Goal: Task Accomplishment & Management: Manage account settings

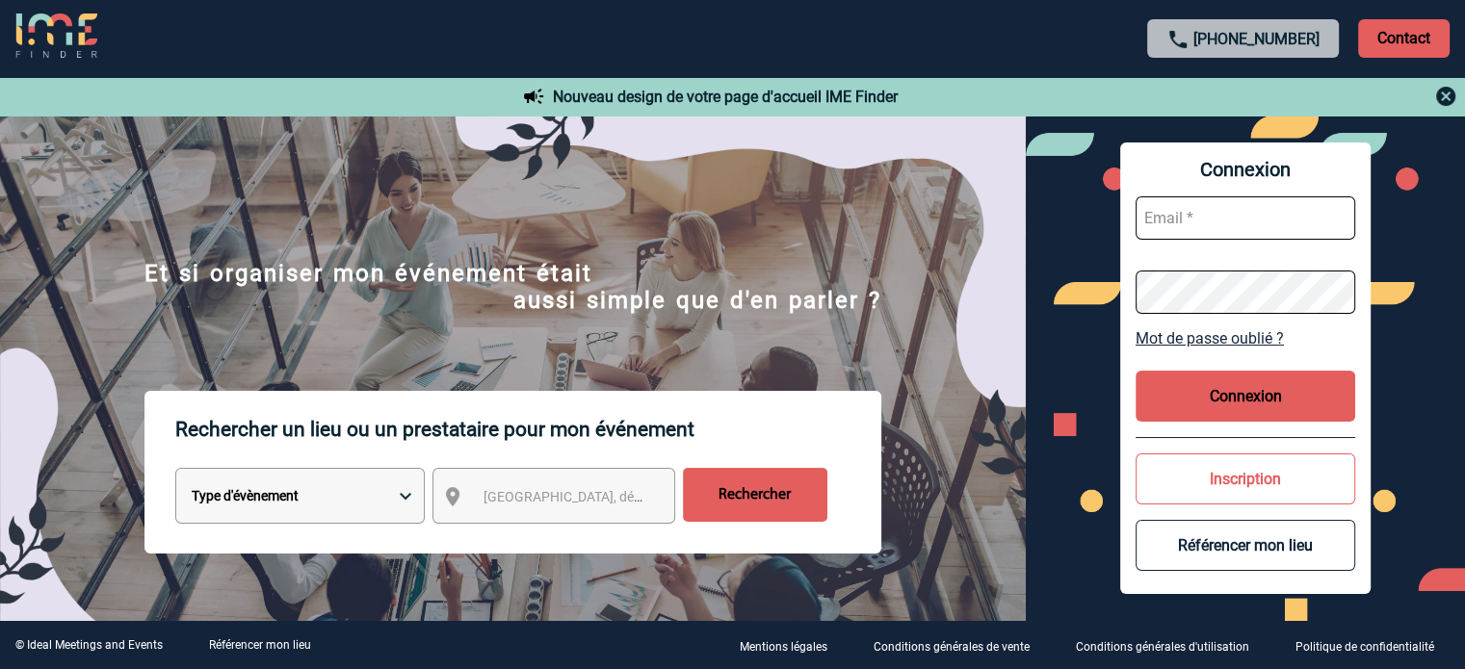
type input "eperiou@ime-groupe.com"
click at [1301, 389] on button "Connexion" at bounding box center [1246, 396] width 220 height 51
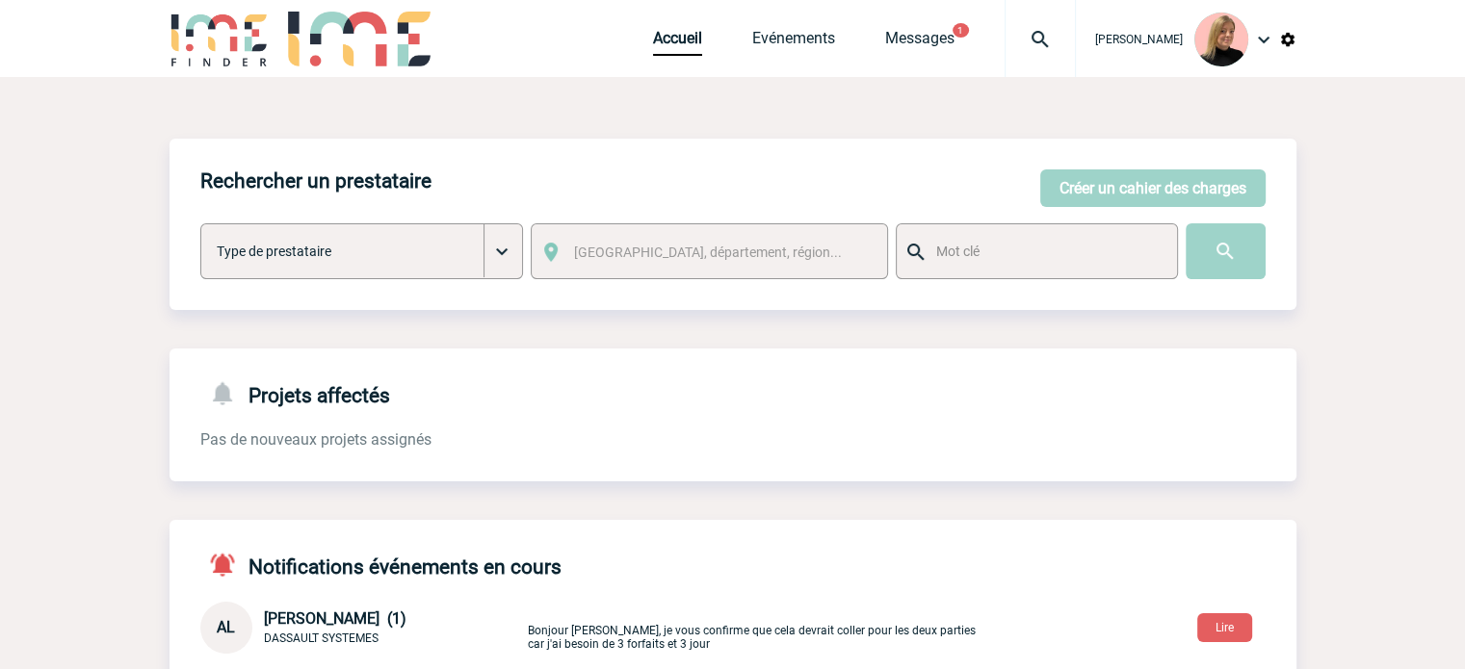
click at [1064, 49] on img at bounding box center [1040, 39] width 69 height 23
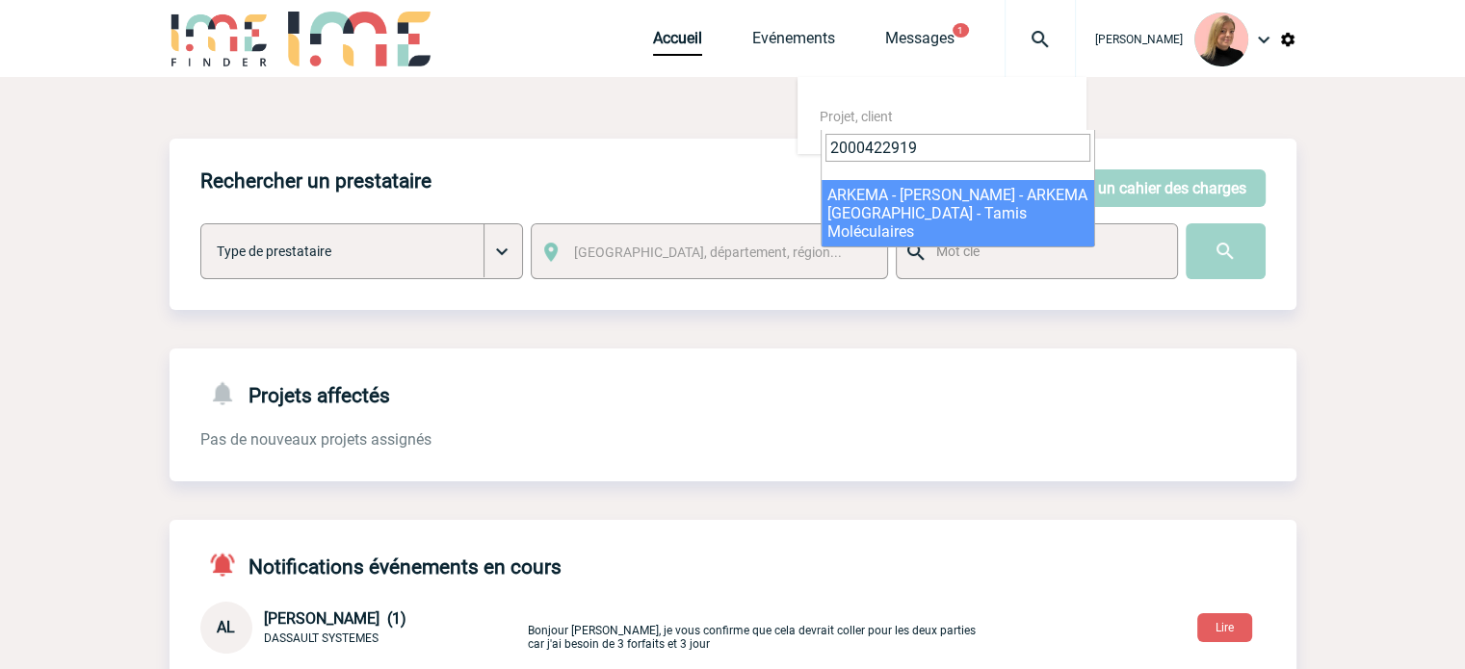
type input "2000422919"
select select "22420"
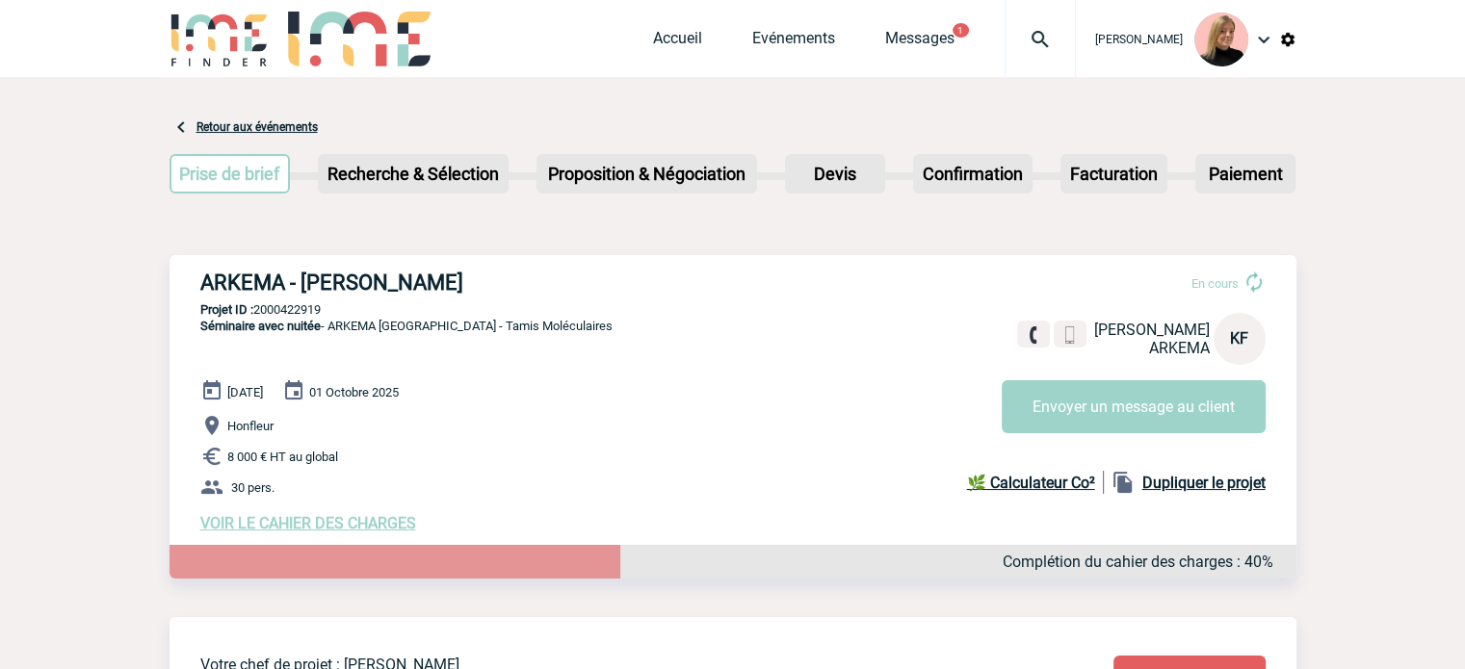
click at [324, 523] on span "VOIR LE CAHIER DES CHARGES" at bounding box center [308, 523] width 216 height 18
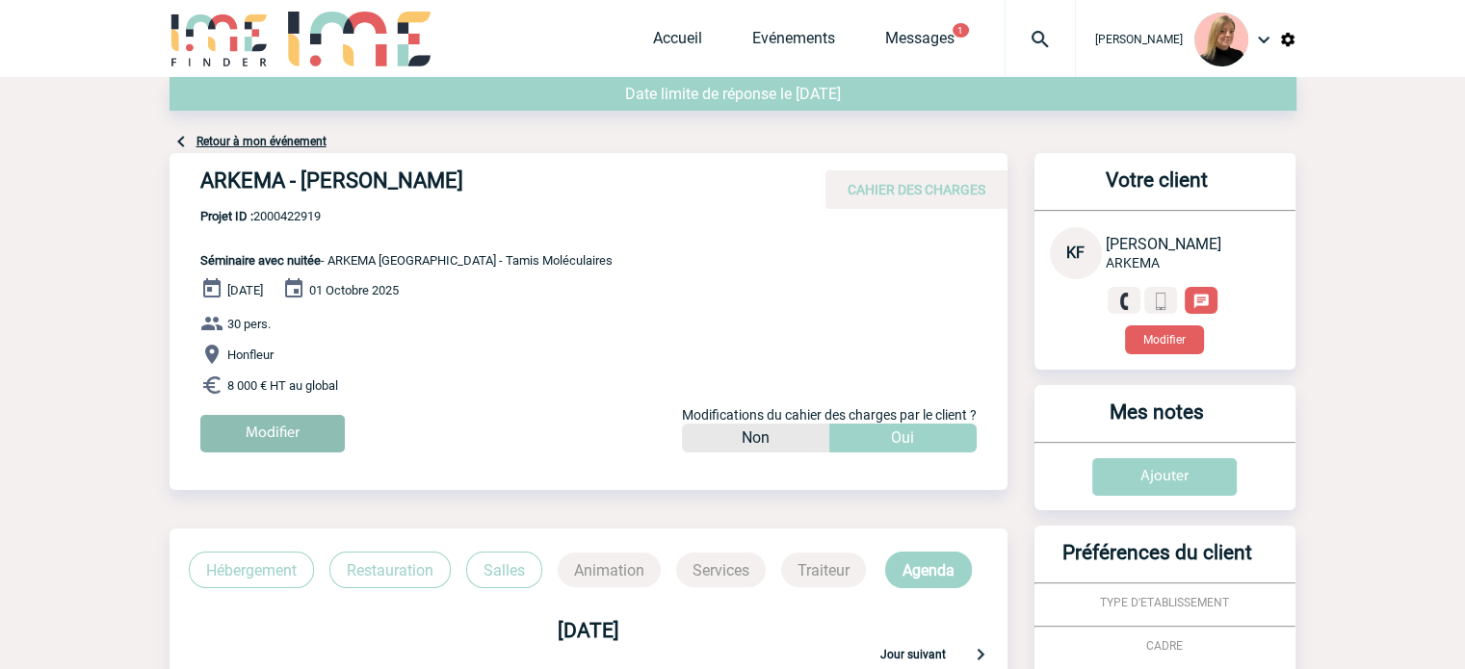
click at [298, 450] on input "Modifier" at bounding box center [272, 434] width 144 height 38
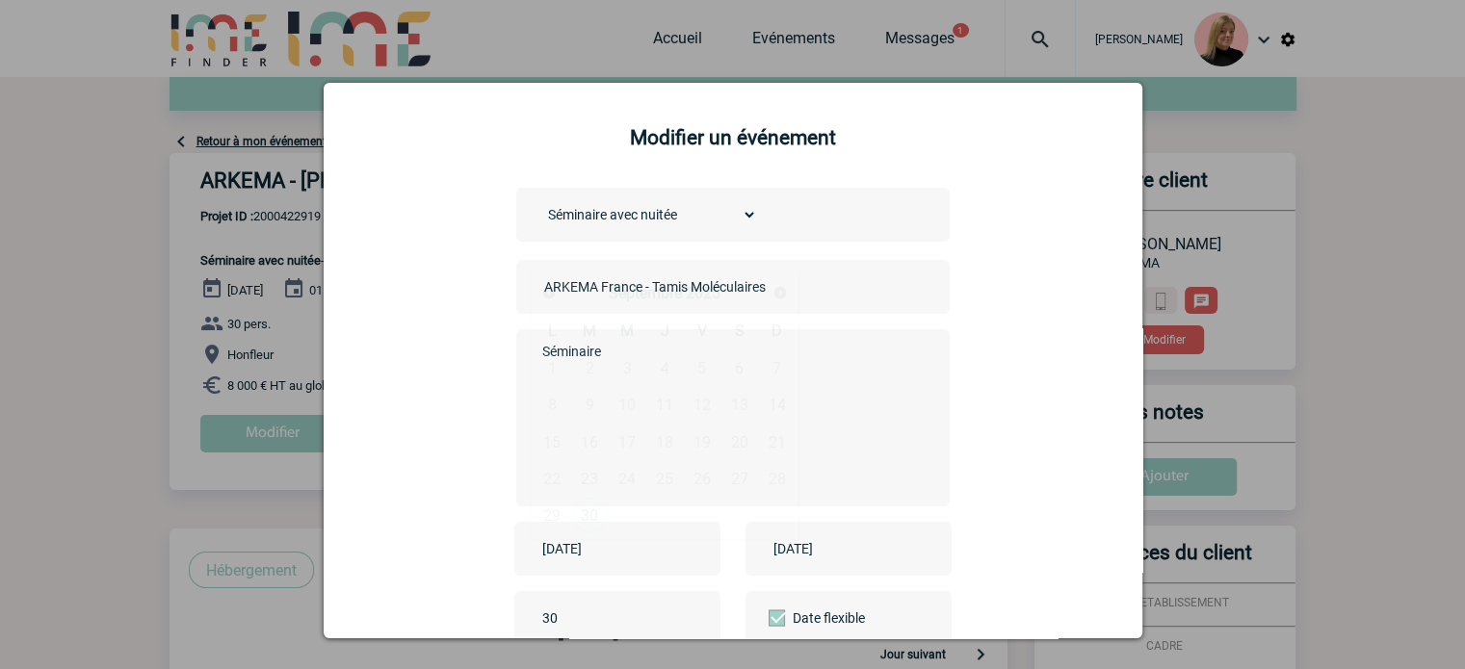
click at [613, 542] on input "[DATE]" at bounding box center [603, 548] width 133 height 25
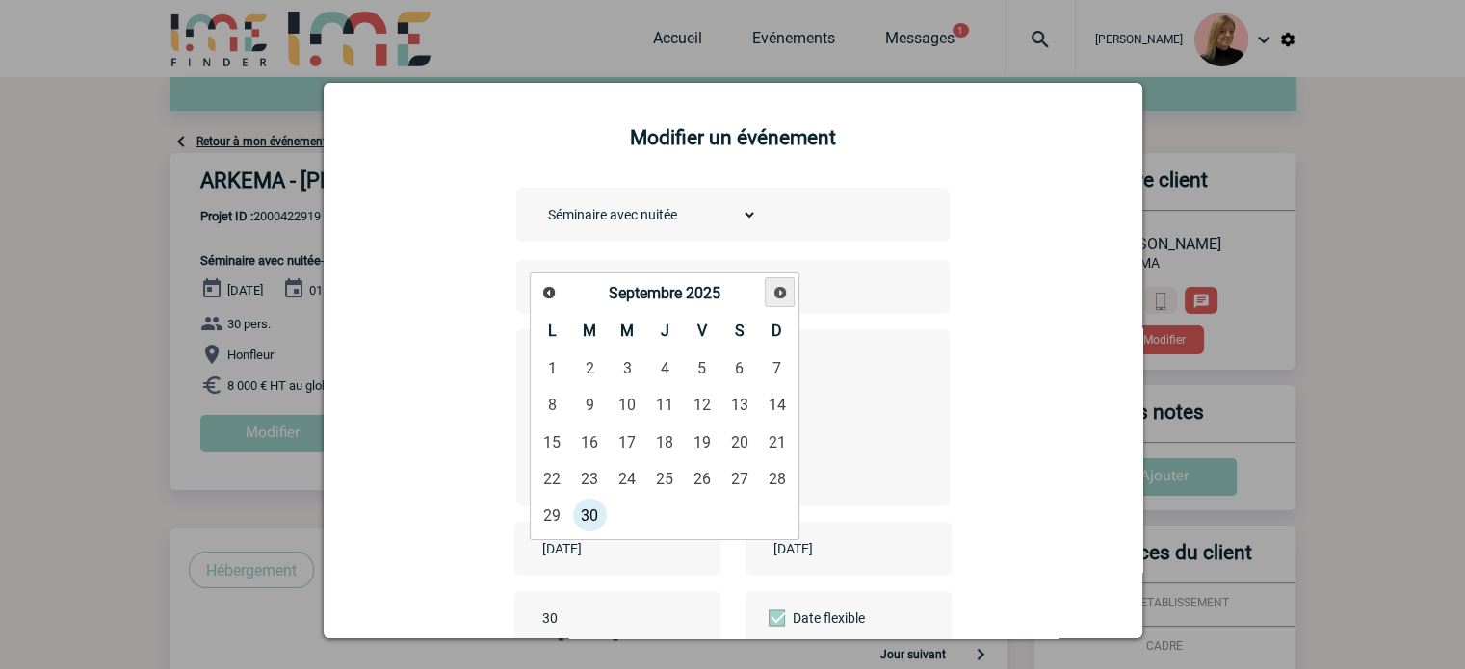
click at [774, 285] on span "Suivant" at bounding box center [779, 292] width 15 height 15
click at [589, 506] on link "25" at bounding box center [590, 515] width 36 height 35
type input "[DATE]"
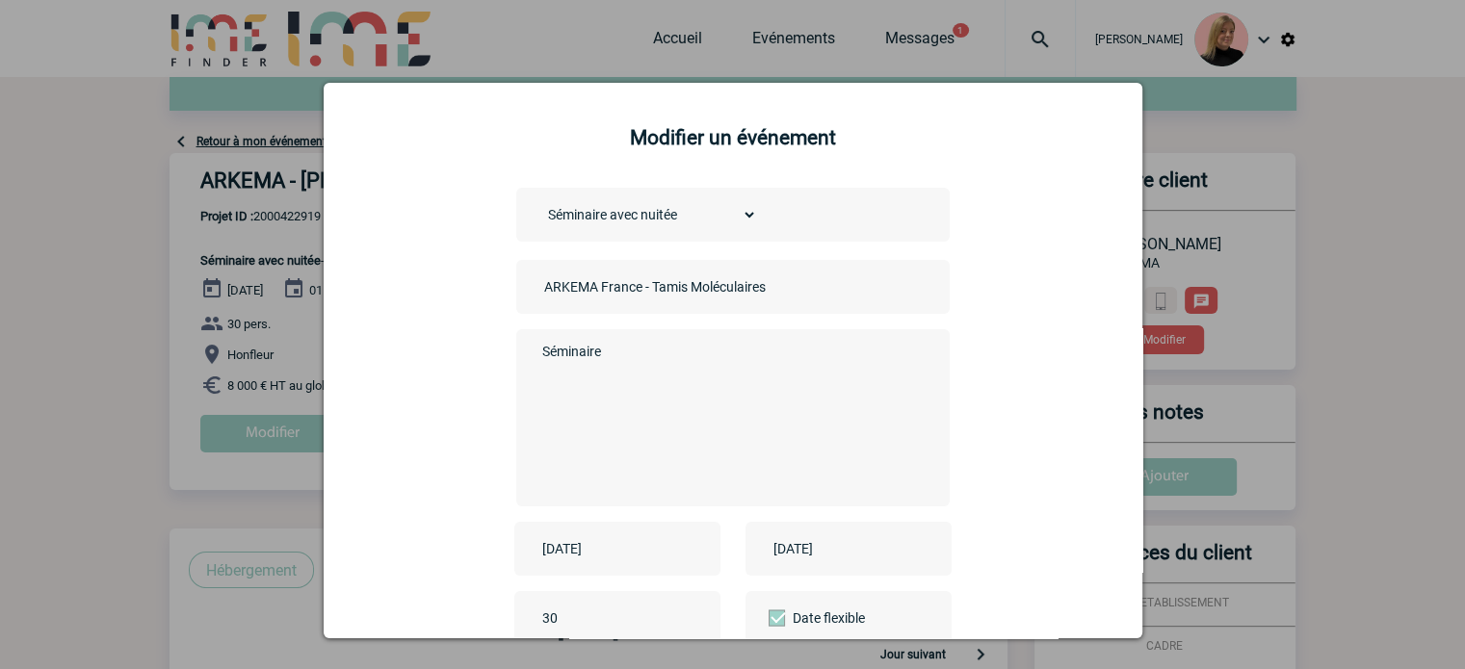
click at [885, 560] on input "[DATE]" at bounding box center [835, 548] width 133 height 25
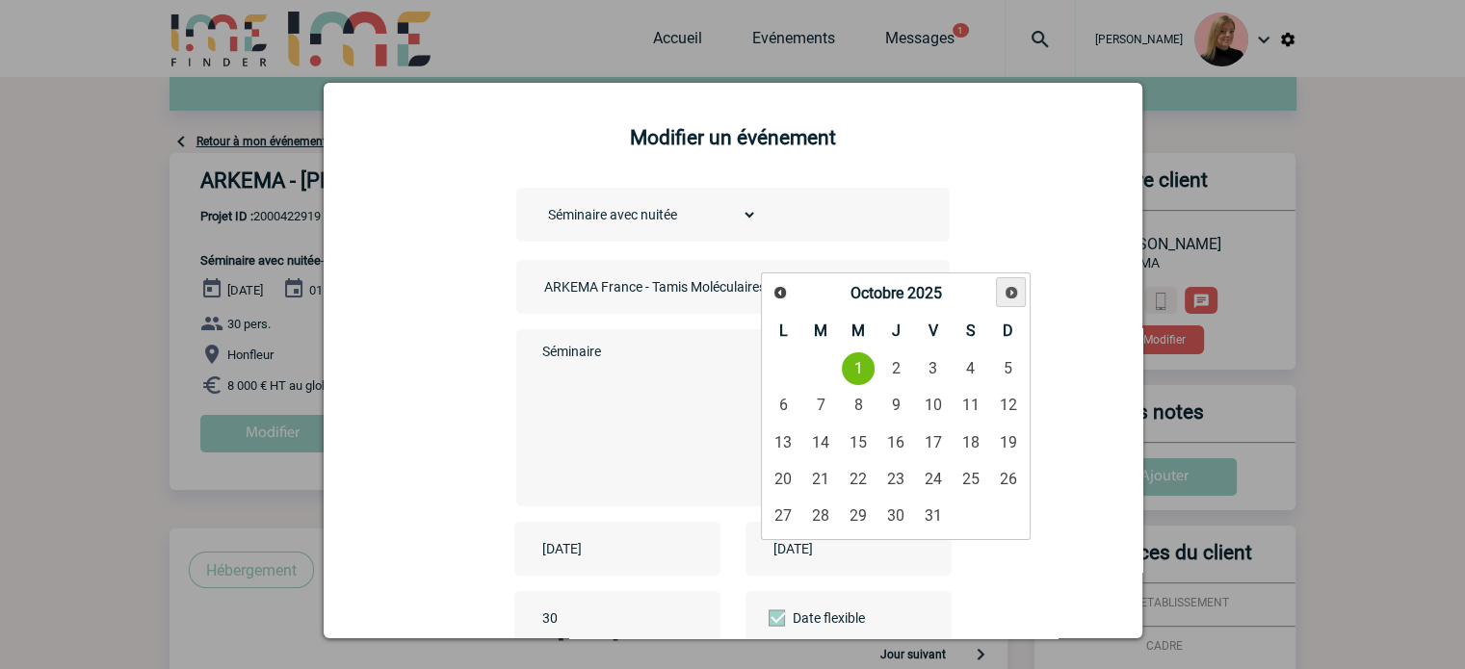
click at [1001, 301] on link "Suivant" at bounding box center [1011, 292] width 30 height 30
click at [1002, 300] on link "Suivant" at bounding box center [1011, 292] width 30 height 30
click at [779, 301] on link "Précédent" at bounding box center [781, 292] width 28 height 28
click at [849, 510] on link "26" at bounding box center [859, 515] width 36 height 35
type input "[DATE]"
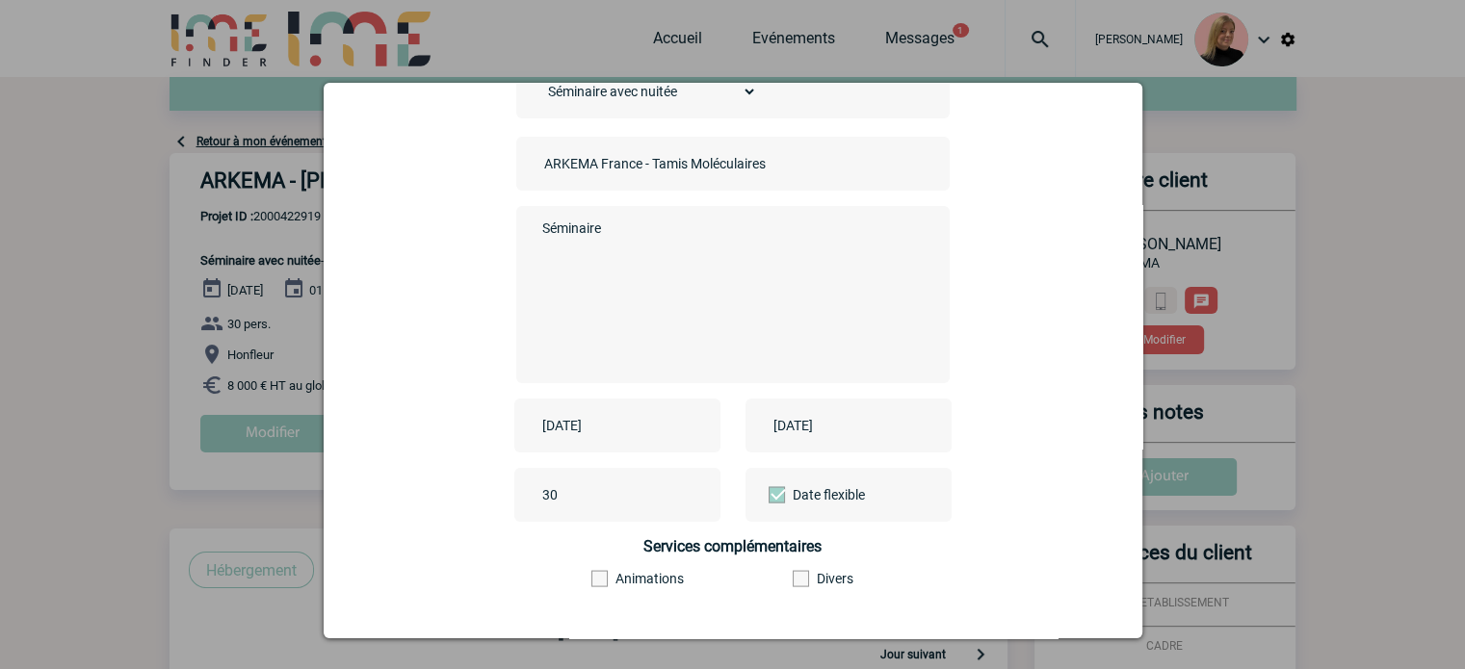
scroll to position [239, 0]
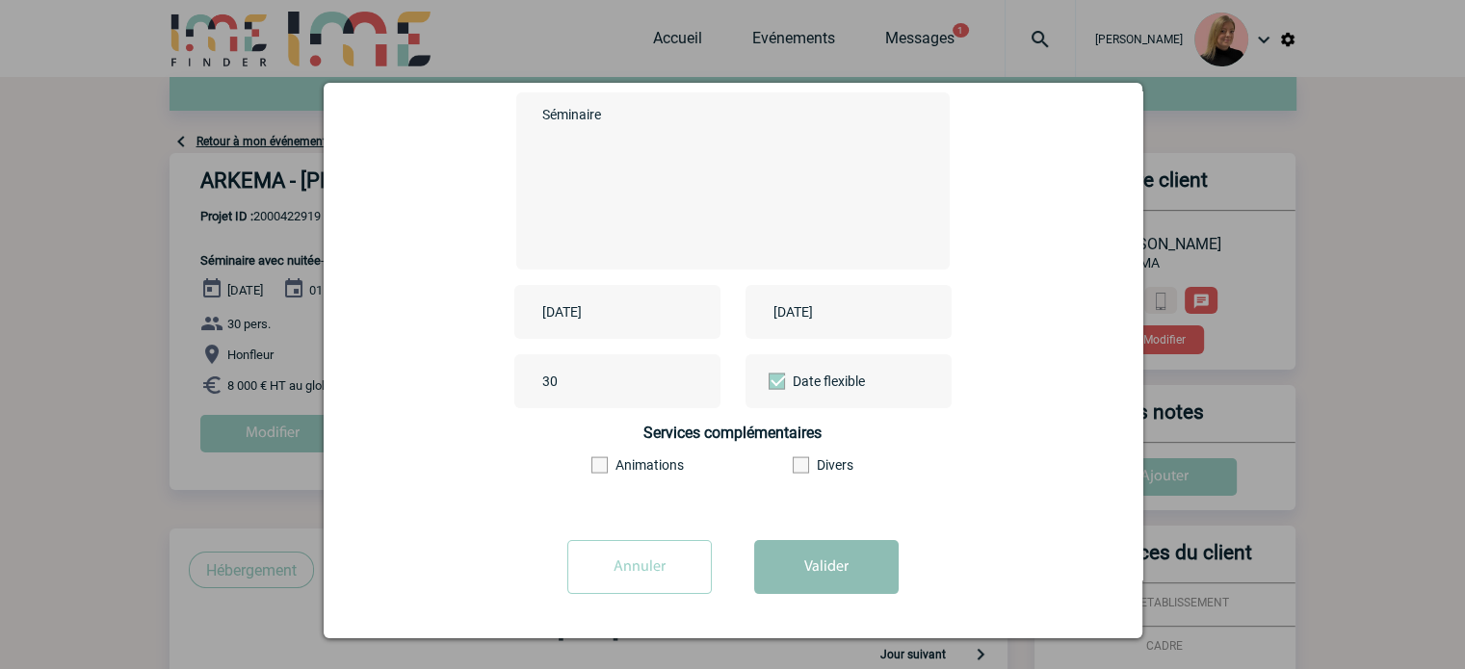
click at [805, 562] on button "Valider" at bounding box center [826, 567] width 144 height 54
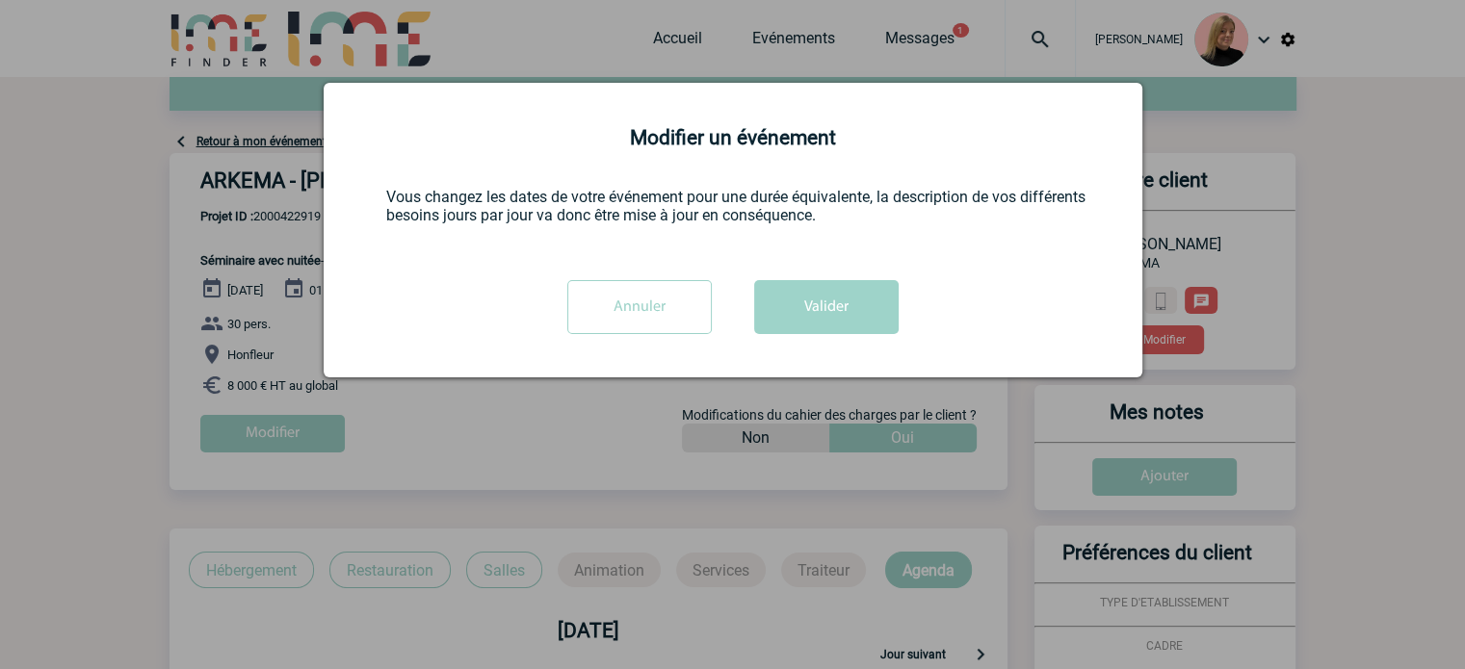
scroll to position [0, 0]
click at [780, 286] on button "Valider" at bounding box center [826, 307] width 144 height 54
